Goal: Obtain resource: Download file/media

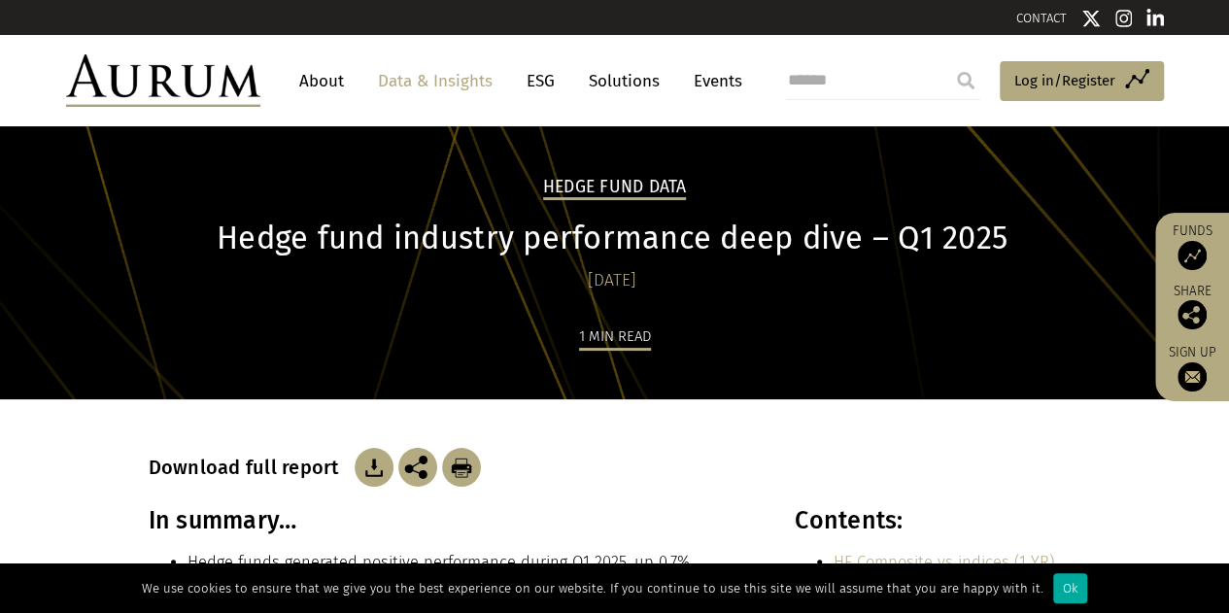
click at [474, 83] on link "Data & Insights" at bounding box center [435, 81] width 134 height 36
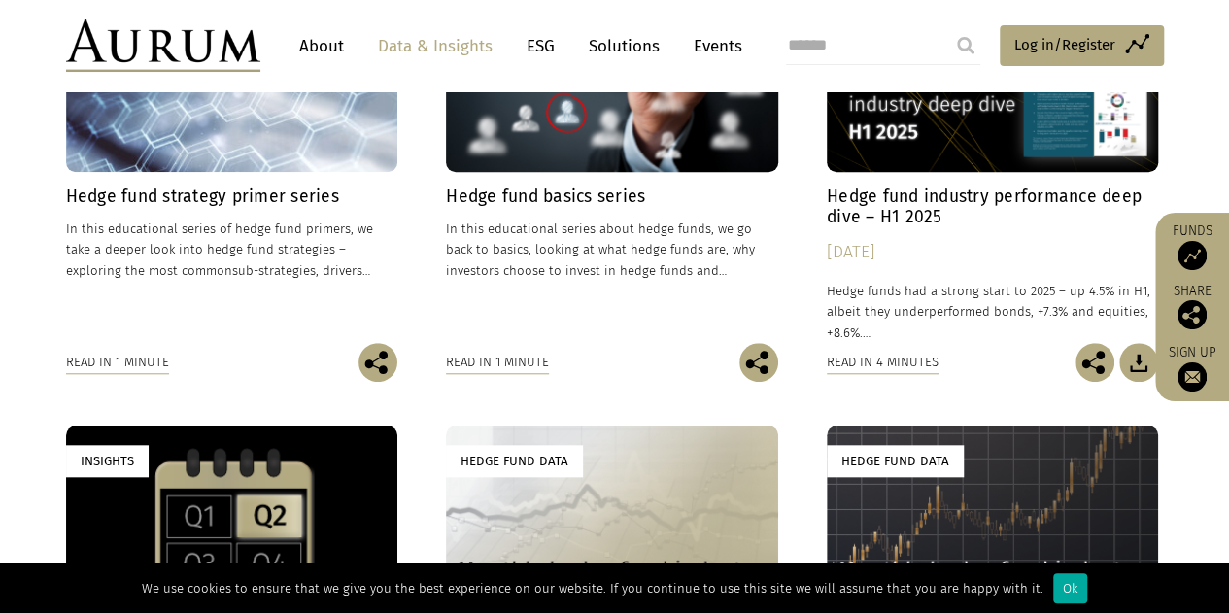
scroll to position [972, 0]
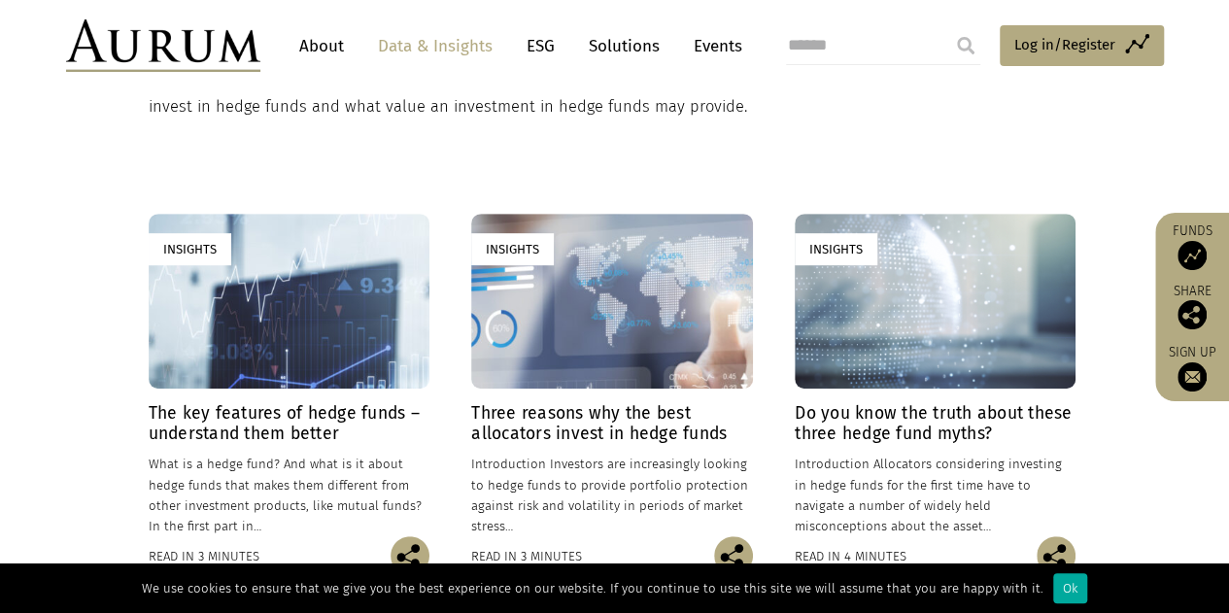
scroll to position [486, 0]
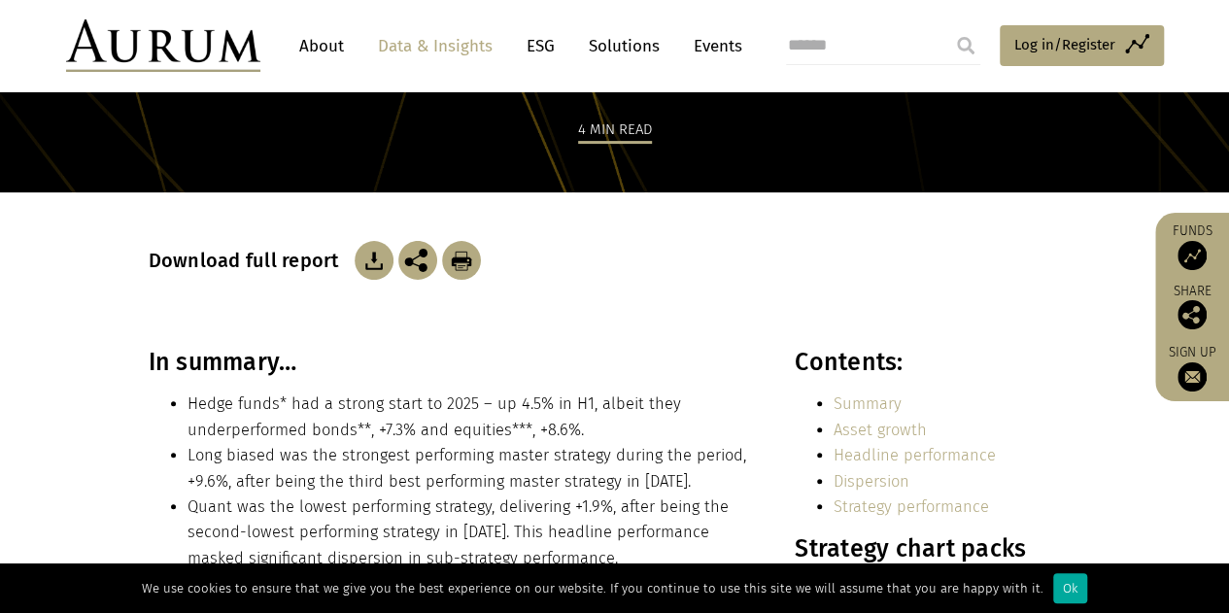
scroll to position [194, 0]
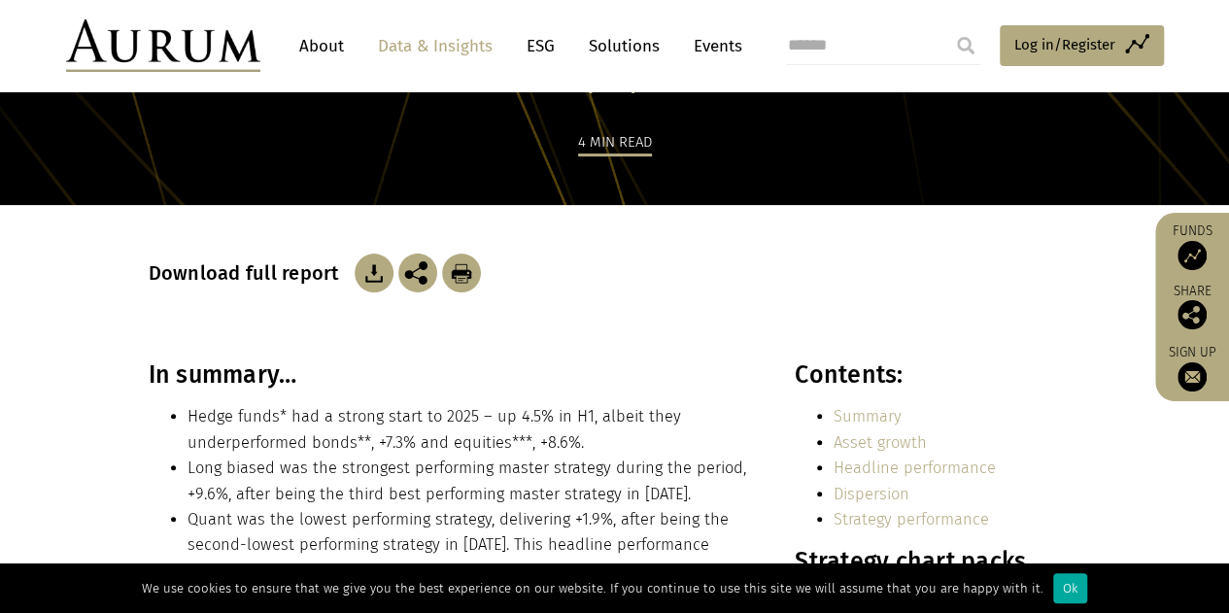
click at [372, 273] on img at bounding box center [374, 273] width 39 height 39
